Goal: Task Accomplishment & Management: Manage account settings

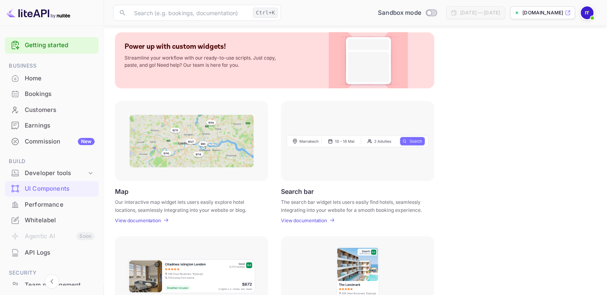
scroll to position [80, 0]
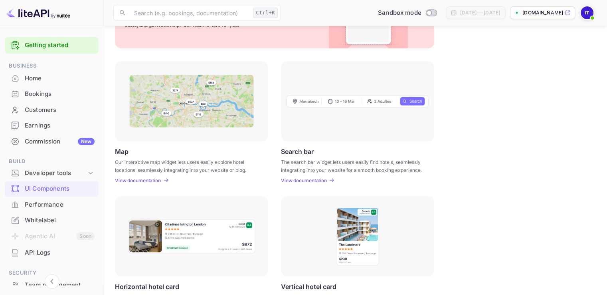
click at [303, 180] on p "View documentation" at bounding box center [304, 180] width 46 height 6
click at [38, 220] on div "Whitelabel" at bounding box center [60, 220] width 70 height 9
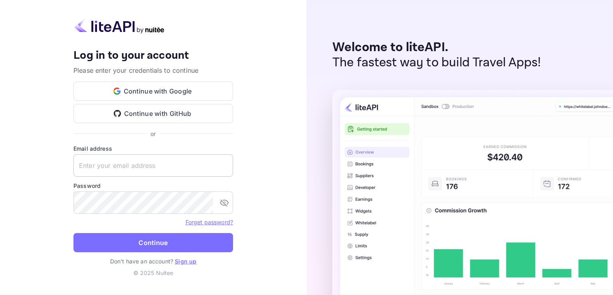
click at [188, 167] on input "text" at bounding box center [153, 165] width 160 height 22
paste input "[EMAIL_ADDRESS][DOMAIN_NAME]"
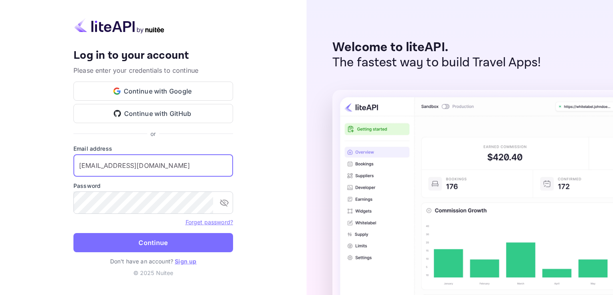
type input "[EMAIL_ADDRESS][DOMAIN_NAME]"
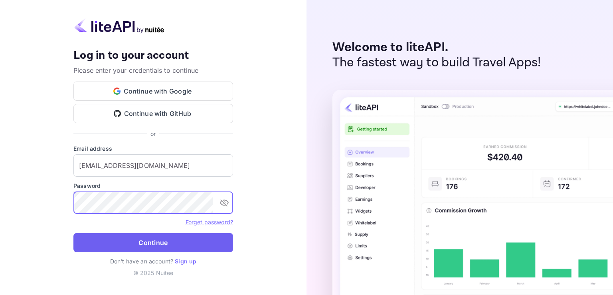
click at [133, 238] on button "Continue" at bounding box center [153, 242] width 160 height 19
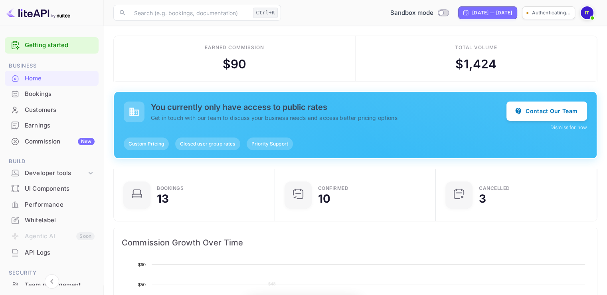
scroll to position [124, 150]
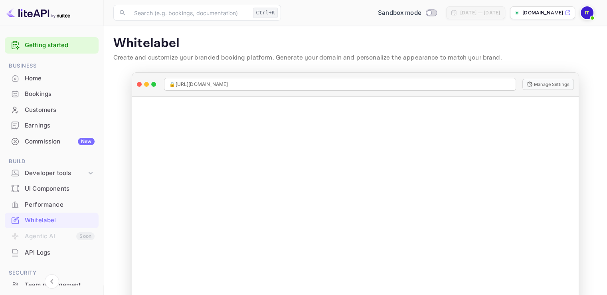
click at [523, 15] on p "[DOMAIN_NAME]" at bounding box center [543, 12] width 41 height 7
